Goal: Information Seeking & Learning: Learn about a topic

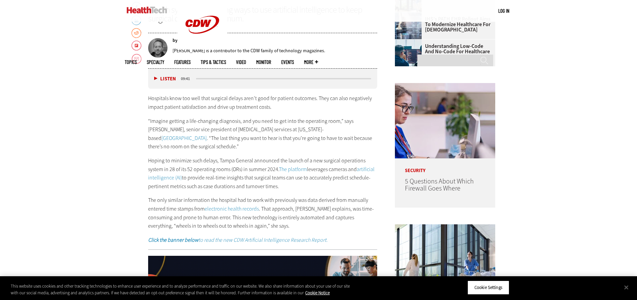
scroll to position [368, 0]
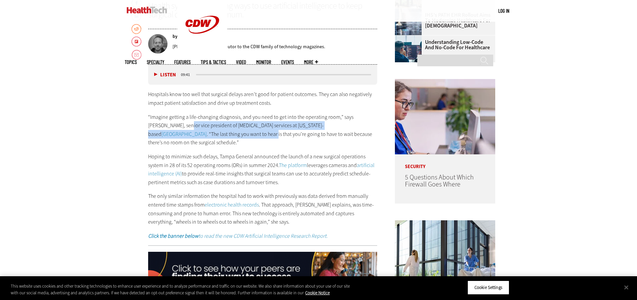
drag, startPoint x: 167, startPoint y: 126, endPoint x: 197, endPoint y: 130, distance: 30.7
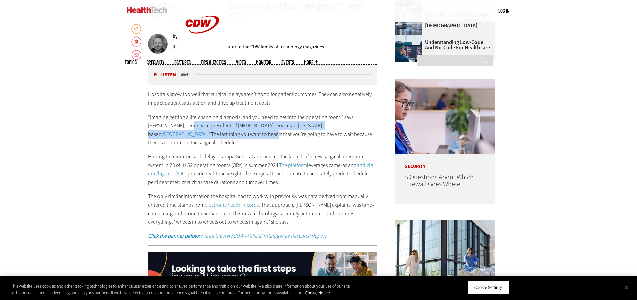
click at [197, 130] on p "“Imagine getting a life-changing diagnosis, and you need to get into the operat…" at bounding box center [263, 130] width 230 height 34
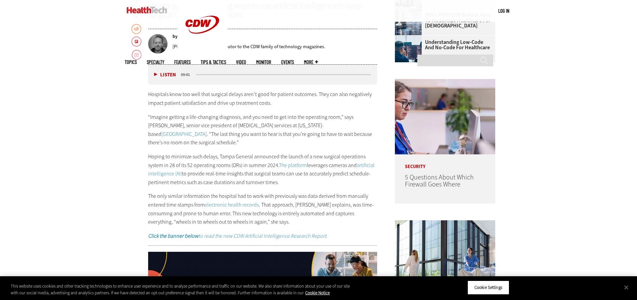
click at [203, 135] on p "“Imagine getting a life-changing diagnosis, and you need to get into the operat…" at bounding box center [263, 130] width 230 height 34
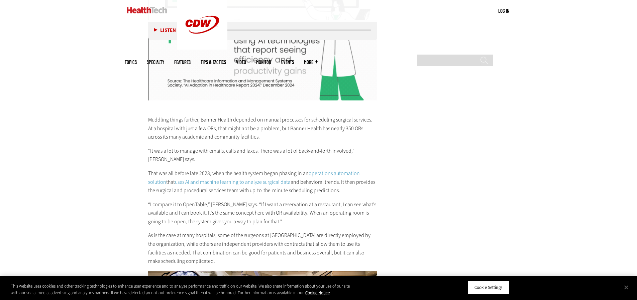
scroll to position [1595, 0]
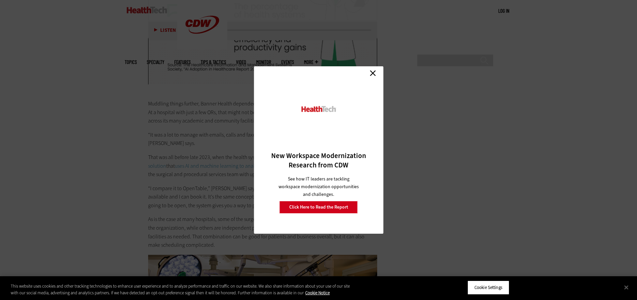
click at [375, 73] on link "Close" at bounding box center [373, 73] width 10 height 10
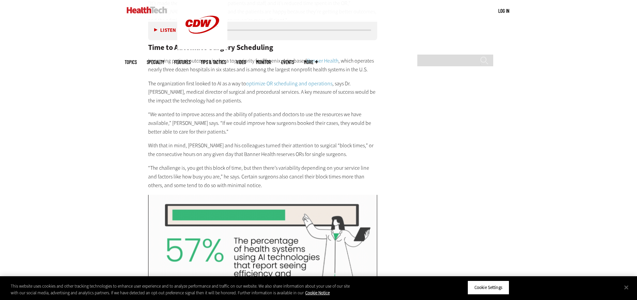
scroll to position [1327, 0]
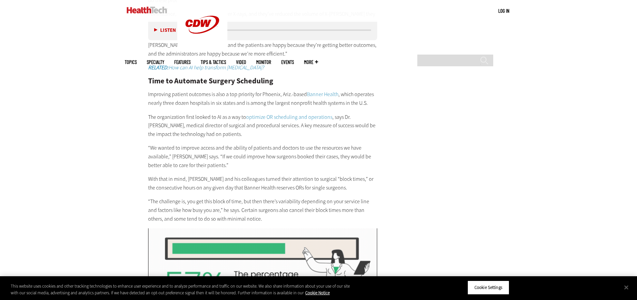
click at [486, 94] on main "Home » Artificial Intelligence Close New Workspace Modernization Research from …" at bounding box center [319, 95] width 388 height 2258
click at [485, 94] on main "Home » Artificial Intelligence Close New Workspace Modernization Research from …" at bounding box center [319, 95] width 388 height 2258
click at [385, 62] on main "Home » Artificial Intelligence Close New Workspace Modernization Research from …" at bounding box center [319, 95] width 388 height 2258
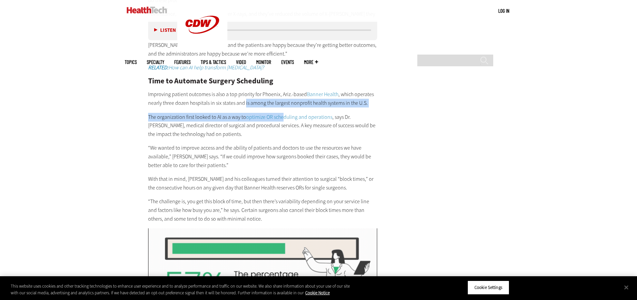
drag, startPoint x: 245, startPoint y: 94, endPoint x: 284, endPoint y: 102, distance: 40.6
click at [284, 102] on div "In Northern California, MarinHealth is already well-versed in the benefits of A…" at bounding box center [263, 63] width 230 height 320
click at [458, 96] on main "Home » Artificial Intelligence Close New Workspace Modernization Research from …" at bounding box center [319, 95] width 388 height 2258
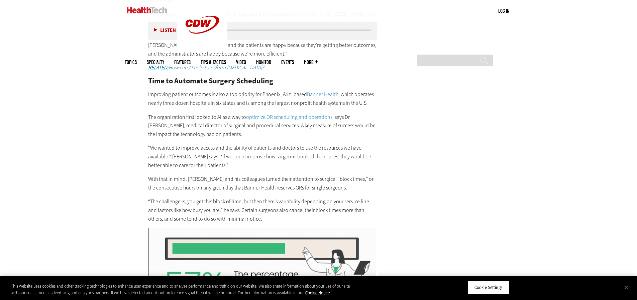
click at [345, 116] on p "The organization first looked to AI as a way to optimize OR scheduling and oper…" at bounding box center [263, 126] width 230 height 26
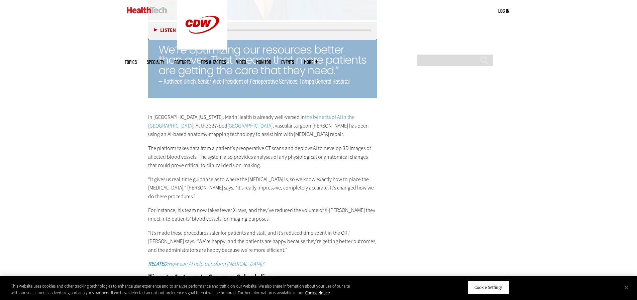
scroll to position [1126, 0]
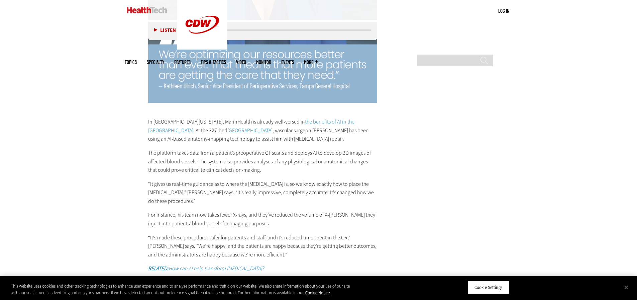
click at [247, 181] on p "“It gives us real-time guidance as to where the [MEDICAL_DATA] is, so we know e…" at bounding box center [263, 193] width 230 height 26
click at [278, 182] on p "“It gives us real-time guidance as to where the [MEDICAL_DATA] is, so we know e…" at bounding box center [263, 193] width 230 height 26
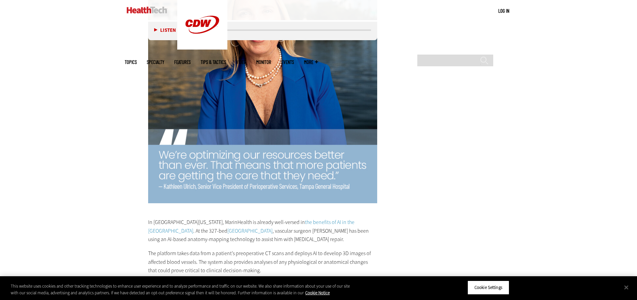
scroll to position [1059, 0]
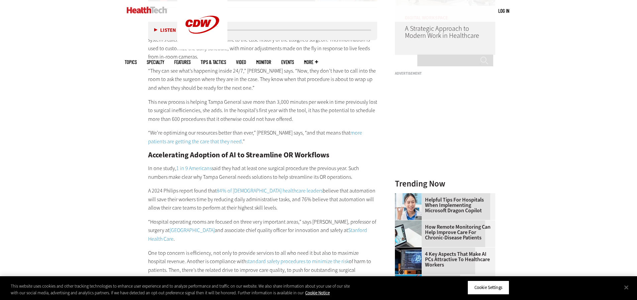
scroll to position [691, 0]
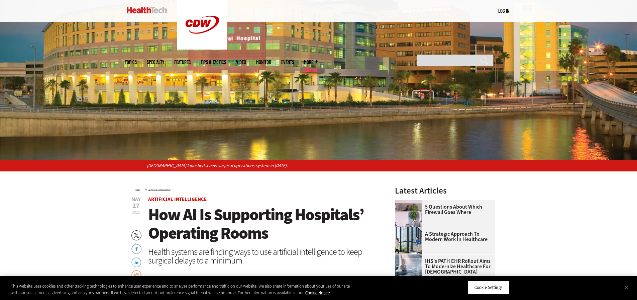
scroll to position [134, 0]
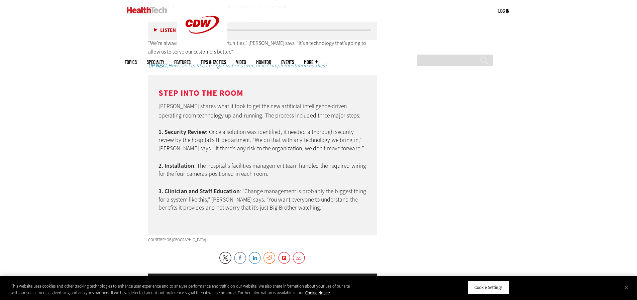
scroll to position [1874, 0]
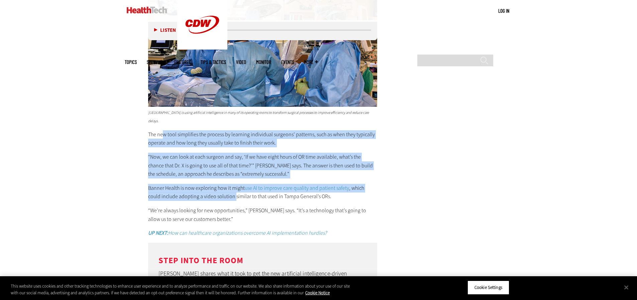
drag, startPoint x: 162, startPoint y: 117, endPoint x: 222, endPoint y: 178, distance: 85.4
click at [222, 178] on div "[GEOGRAPHIC_DATA] is using artificial intelligence in many of its operating roo…" at bounding box center [263, 255] width 230 height 294
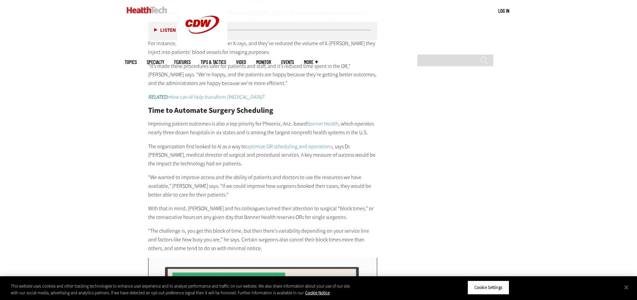
scroll to position [1272, 0]
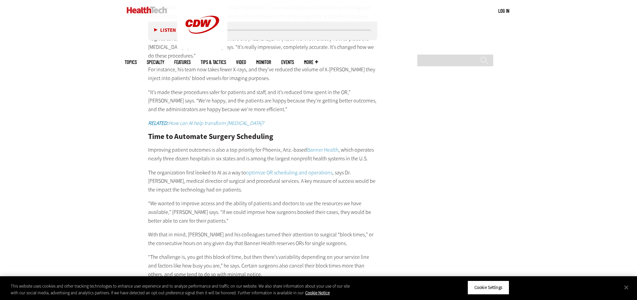
drag, startPoint x: 171, startPoint y: 206, endPoint x: 176, endPoint y: 202, distance: 5.5
drag, startPoint x: 176, startPoint y: 202, endPoint x: 123, endPoint y: 159, distance: 68.0
click at [123, 159] on div "Become an Insider Sign up [DATE] to receive premium content! Sign Up MENU Log i…" at bounding box center [318, 102] width 637 height 2749
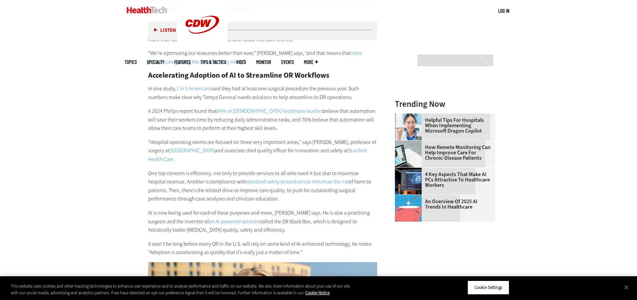
scroll to position [736, 0]
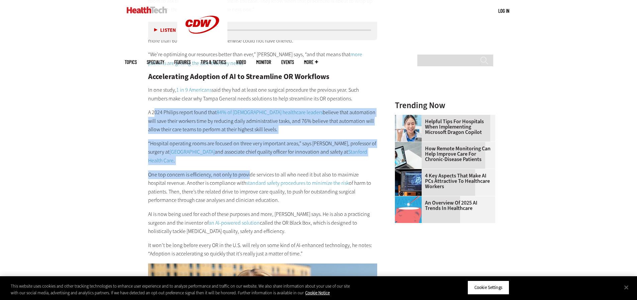
drag, startPoint x: 154, startPoint y: 112, endPoint x: 248, endPoint y: 170, distance: 110.2
click at [248, 170] on div "Now, before scheduling a procedure, administrative staffers know how long it sh…" at bounding box center [263, 96] width 230 height 323
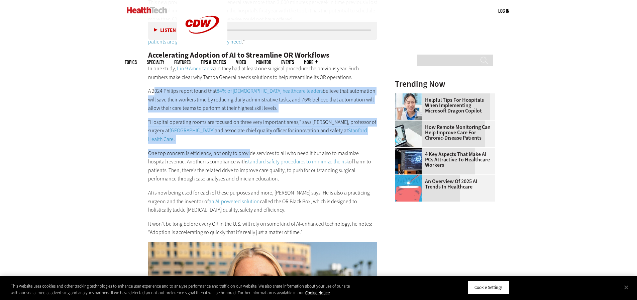
scroll to position [770, 0]
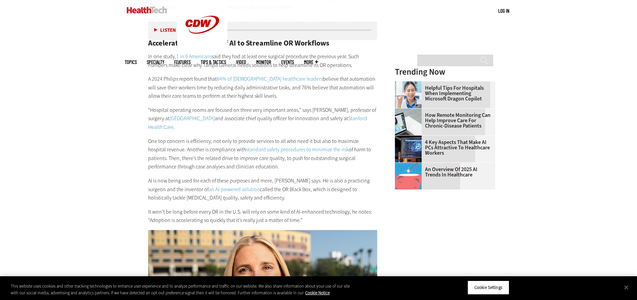
click at [226, 178] on p "AI is now being used for each of these purposes and more, [PERSON_NAME] says. H…" at bounding box center [263, 189] width 230 height 26
